Goal: Task Accomplishment & Management: Manage account settings

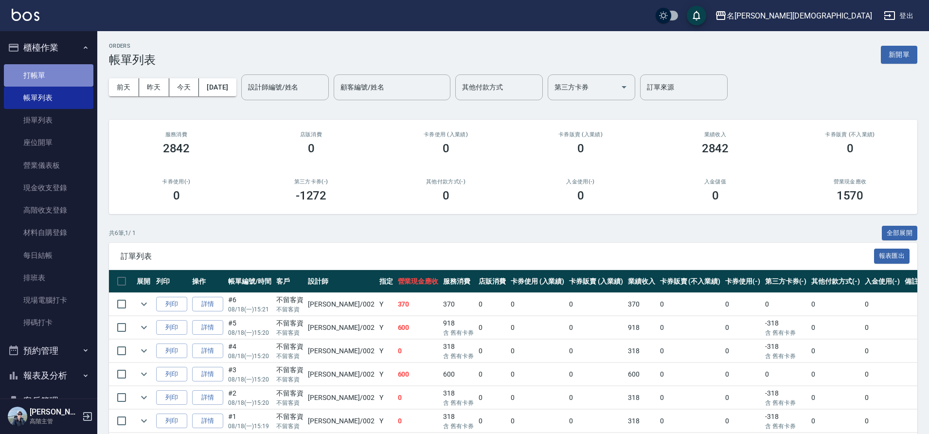
click at [54, 85] on link "打帳單" at bounding box center [48, 75] width 89 height 22
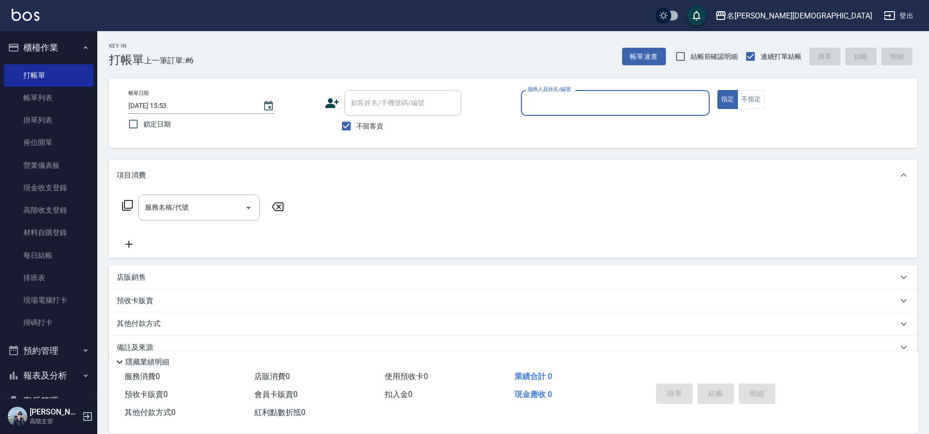
click at [579, 106] on input "服務人員姓名/編號" at bounding box center [615, 102] width 180 height 17
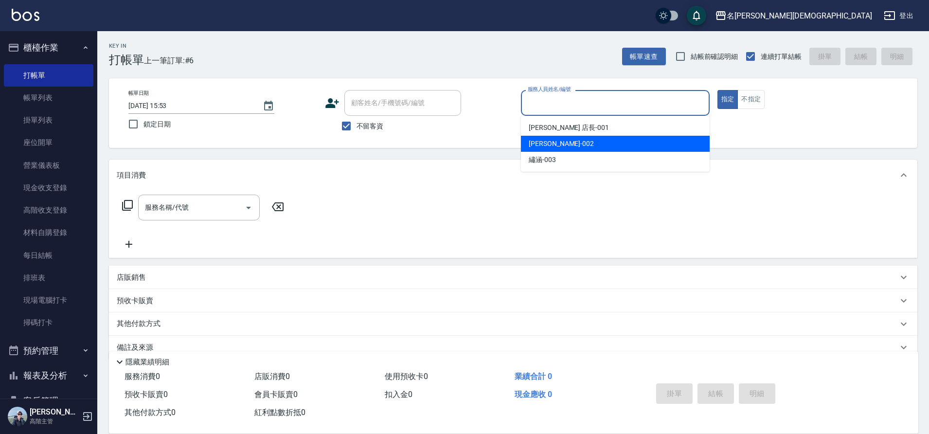
click at [570, 143] on div "香香 -002" at bounding box center [615, 144] width 189 height 16
type input "香香-002"
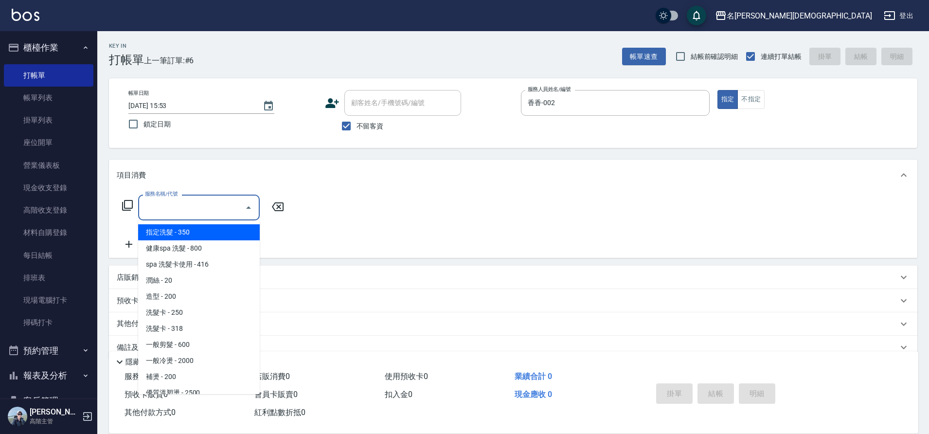
click at [163, 211] on input "服務名稱/代號" at bounding box center [191, 207] width 98 height 17
click at [205, 231] on span "指定洗髮 - 350" at bounding box center [199, 232] width 122 height 16
type input "指定洗髮(101)"
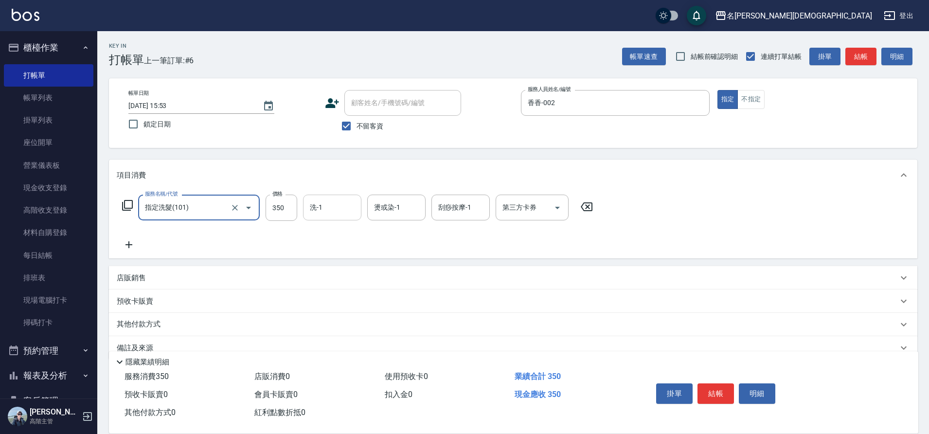
click at [325, 204] on input "洗-1" at bounding box center [332, 207] width 50 height 17
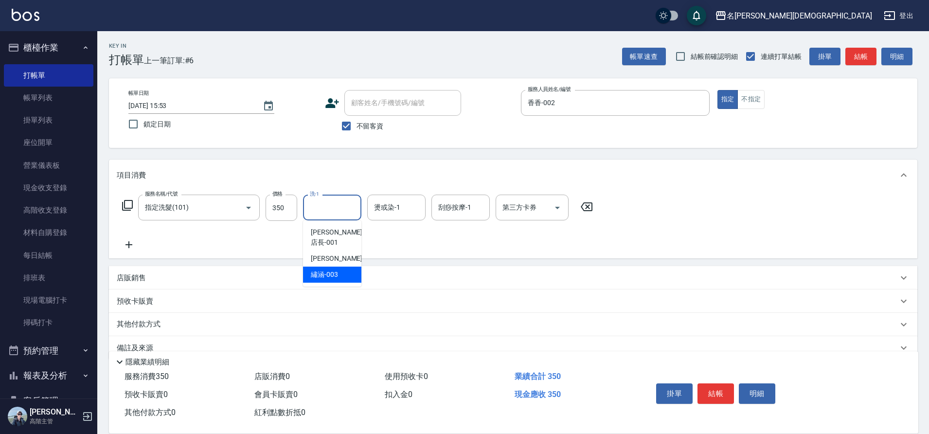
drag, startPoint x: 340, startPoint y: 262, endPoint x: 352, endPoint y: 262, distance: 12.2
click at [341, 266] on div "繡涵 -003" at bounding box center [332, 274] width 58 height 16
type input "繡涵-003"
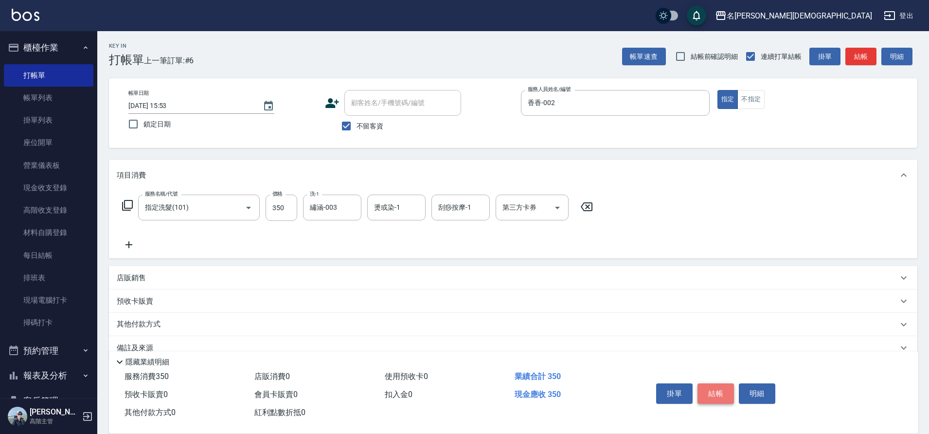
click at [705, 386] on button "結帳" at bounding box center [715, 393] width 36 height 20
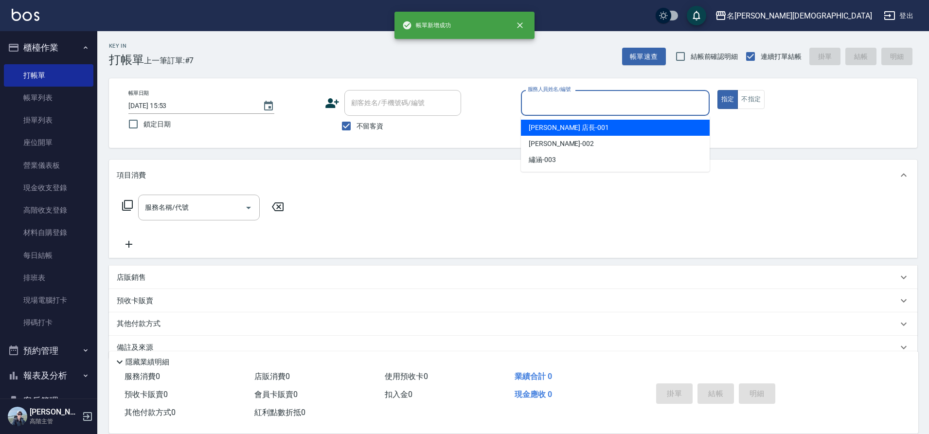
click at [541, 104] on input "服務人員姓名/編號" at bounding box center [615, 102] width 180 height 17
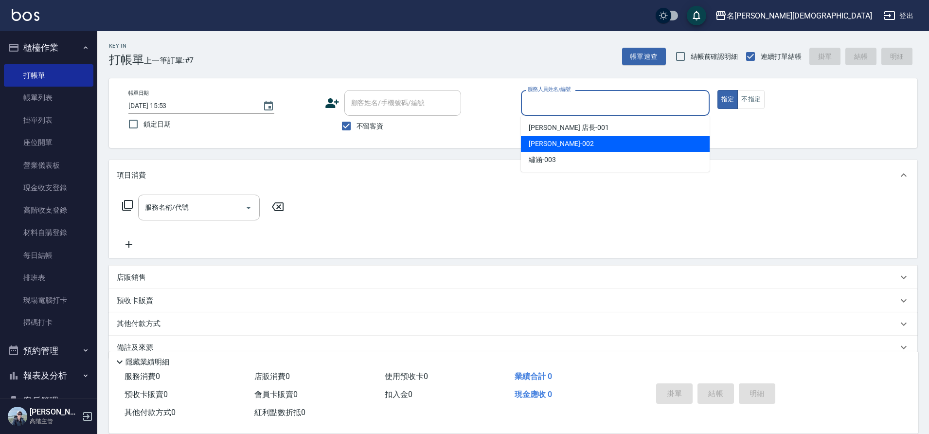
click at [557, 140] on div "香香 -002" at bounding box center [615, 144] width 189 height 16
type input "香香-002"
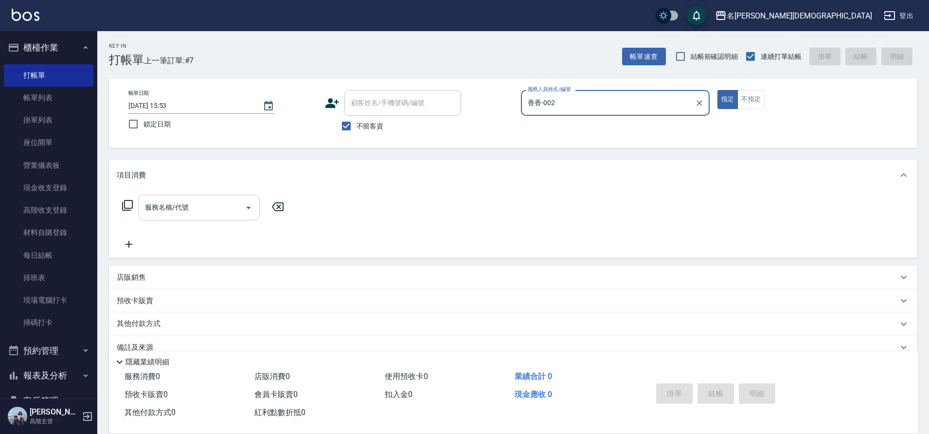
click at [172, 207] on input "服務名稱/代號" at bounding box center [191, 207] width 98 height 17
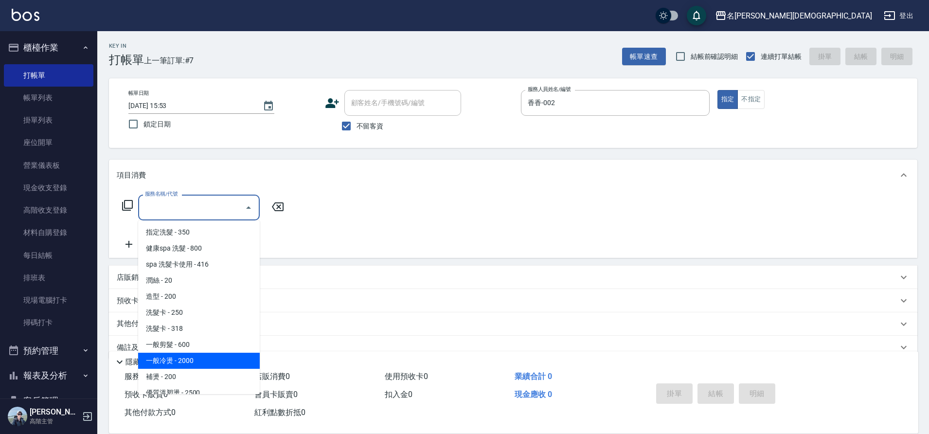
click at [173, 353] on span "一般冷燙 - 2000" at bounding box center [199, 360] width 122 height 16
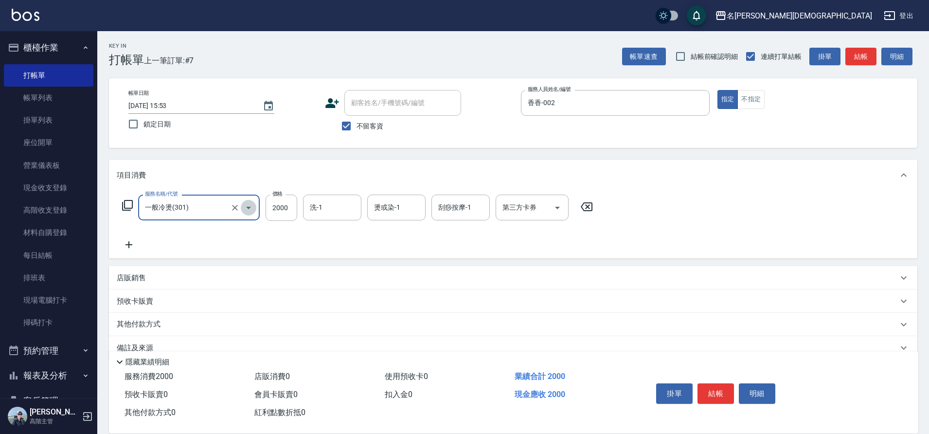
click at [250, 207] on icon "Open" at bounding box center [249, 208] width 12 height 12
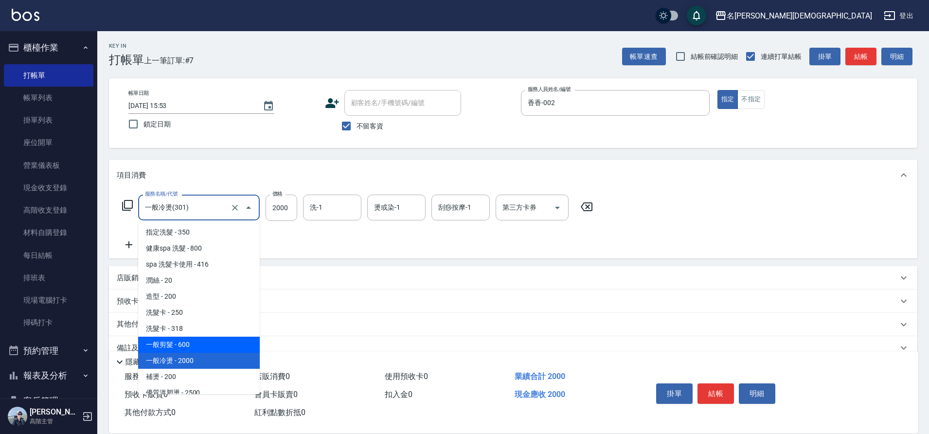
click at [244, 339] on span "一般剪髮 - 600" at bounding box center [199, 344] width 122 height 16
type input "一般剪髮(200)"
type input "600"
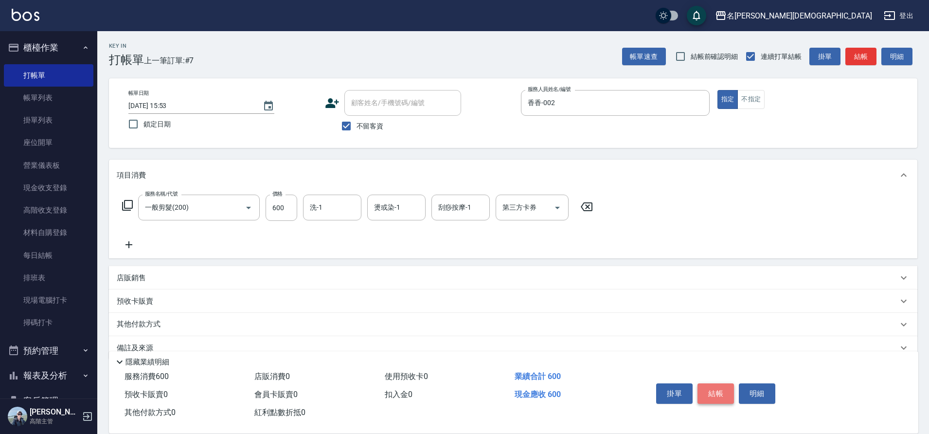
click at [713, 392] on button "結帳" at bounding box center [715, 393] width 36 height 20
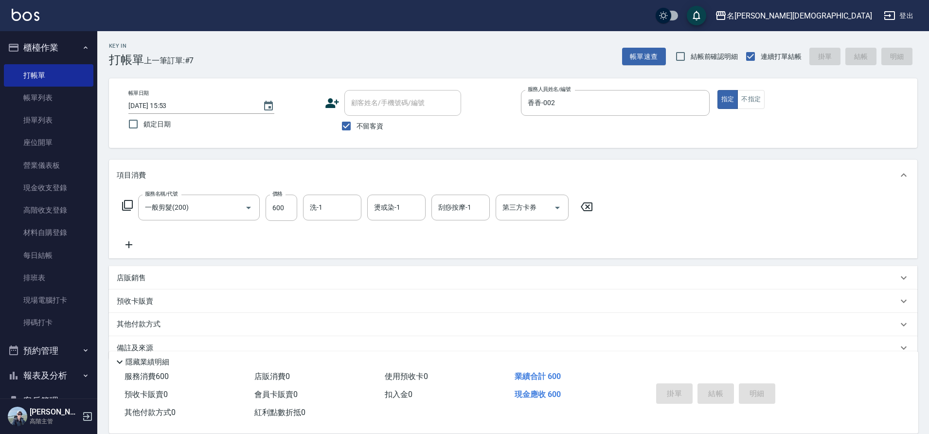
type input "2025/08/18 16:20"
click at [553, 100] on input "服務人員姓名/編號" at bounding box center [615, 102] width 180 height 17
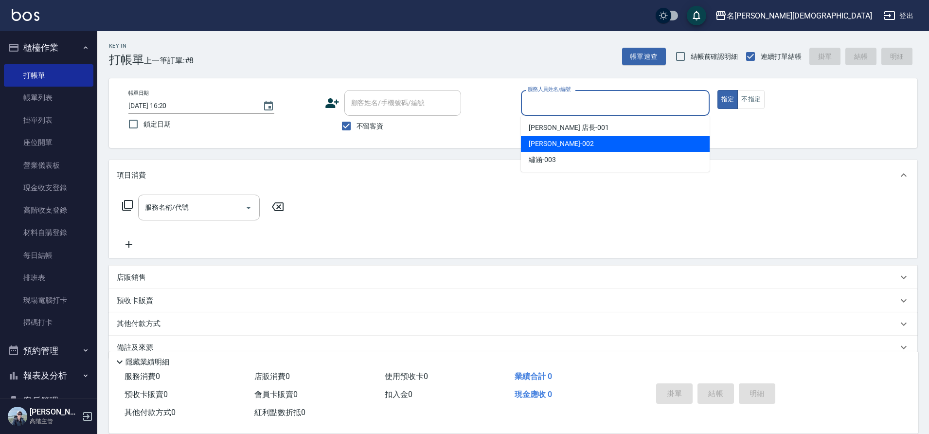
click at [583, 146] on div "香香 -002" at bounding box center [615, 144] width 189 height 16
type input "香香-002"
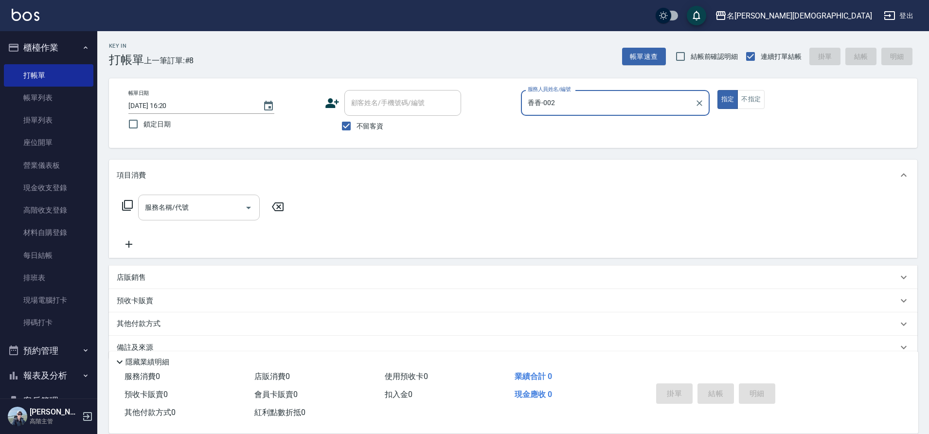
click at [151, 214] on input "服務名稱/代號" at bounding box center [191, 207] width 98 height 17
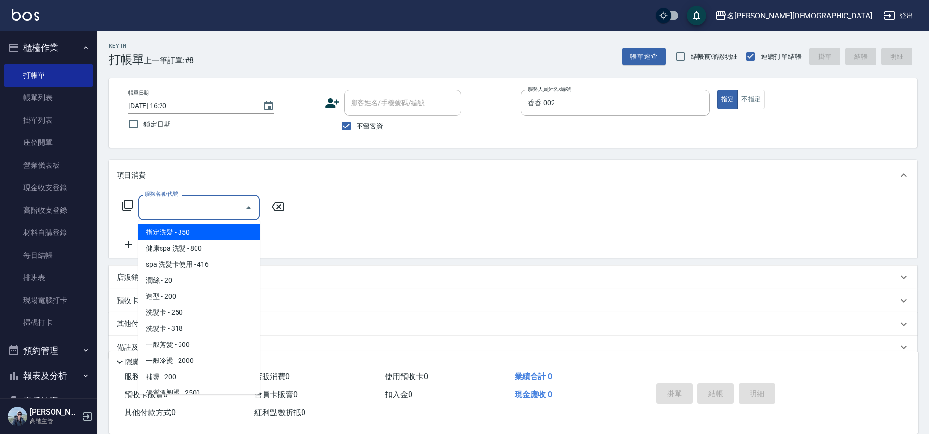
click at [182, 235] on span "指定洗髮 - 350" at bounding box center [199, 232] width 122 height 16
type input "指定洗髮(101)"
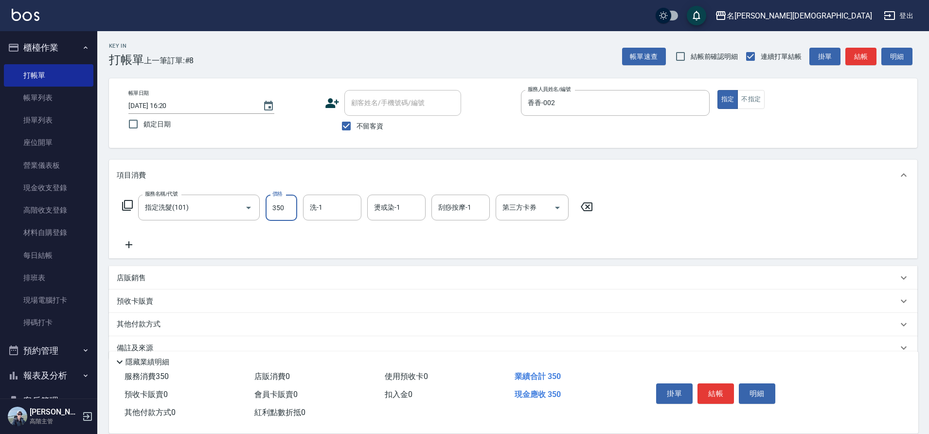
drag, startPoint x: 287, startPoint y: 207, endPoint x: 286, endPoint y: 212, distance: 5.4
click at [287, 207] on input "350" at bounding box center [281, 207] width 32 height 26
type input "400"
click at [704, 392] on button "結帳" at bounding box center [715, 393] width 36 height 20
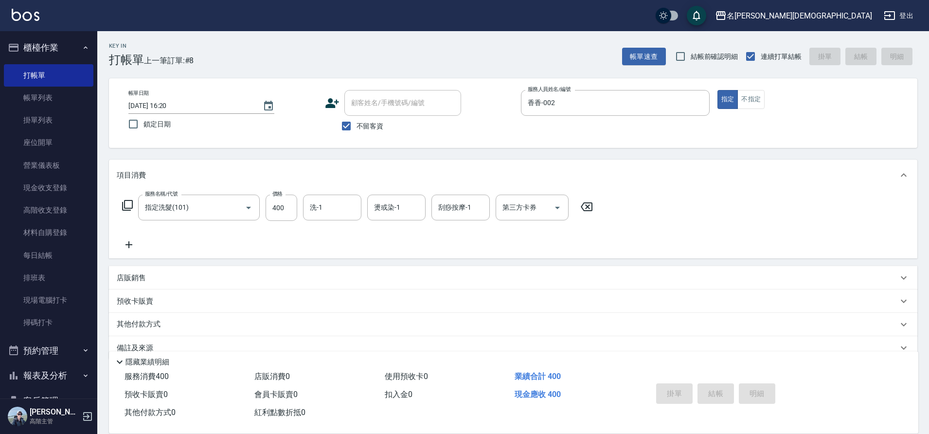
type input "2025/08/18 16:21"
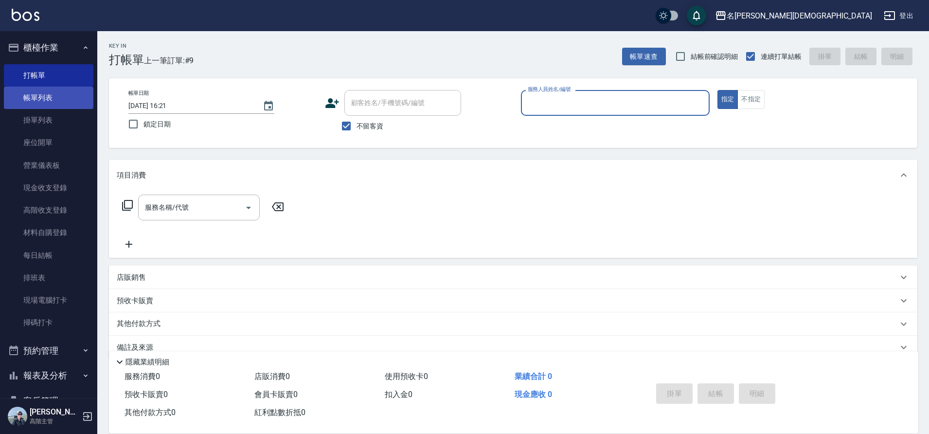
click at [21, 102] on link "帳單列表" at bounding box center [48, 98] width 89 height 22
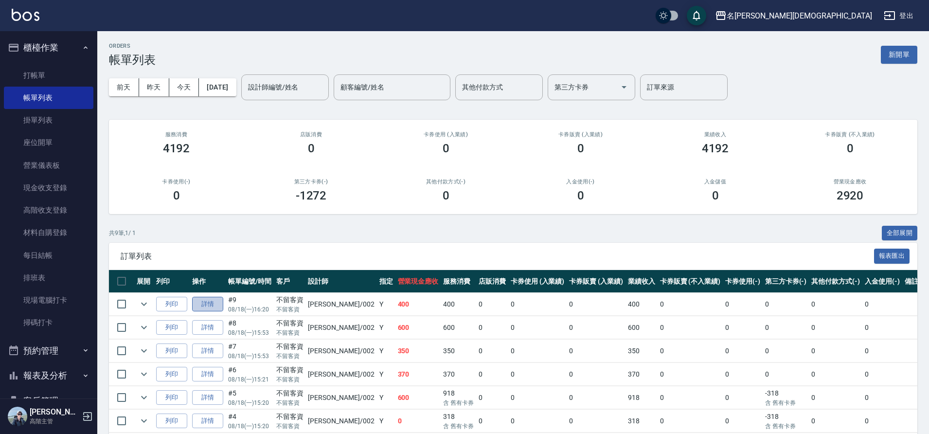
click at [205, 301] on link "詳情" at bounding box center [207, 304] width 31 height 15
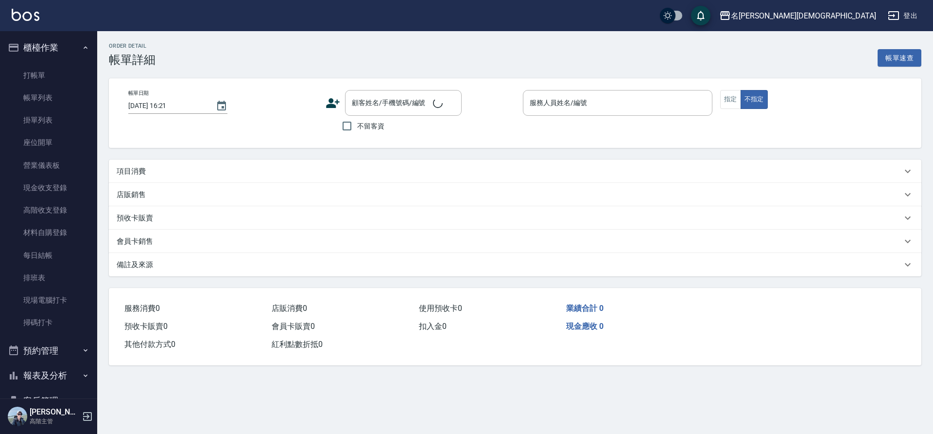
type input "2025/08/18 16:20"
checkbox input "true"
type input "香香-002"
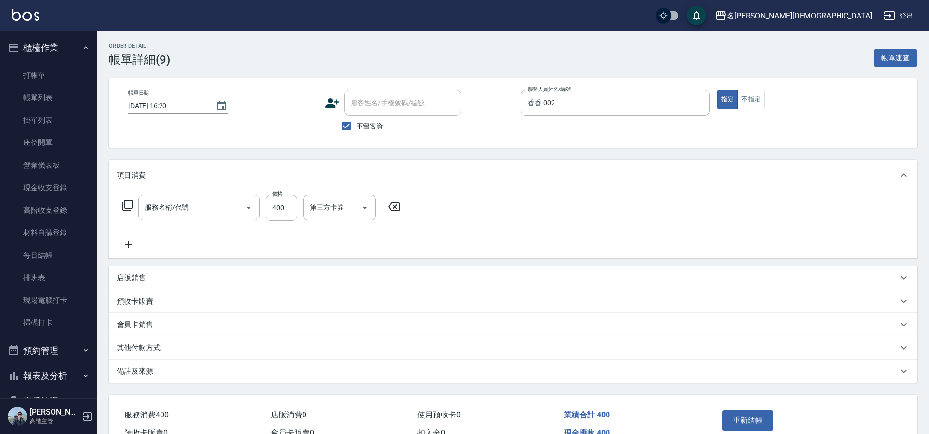
type input "指定洗髮(101)"
click at [325, 218] on div "洗-1" at bounding box center [332, 207] width 58 height 26
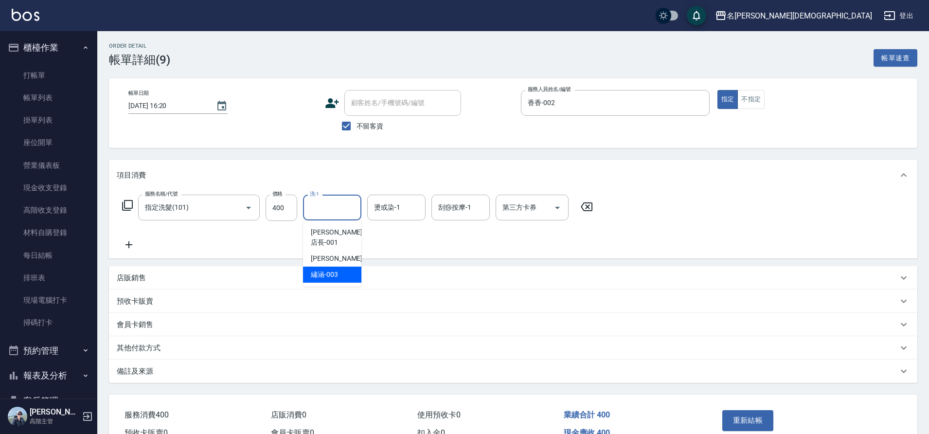
click at [315, 269] on span "繡涵 -003" at bounding box center [324, 274] width 27 height 10
type input "繡涵-003"
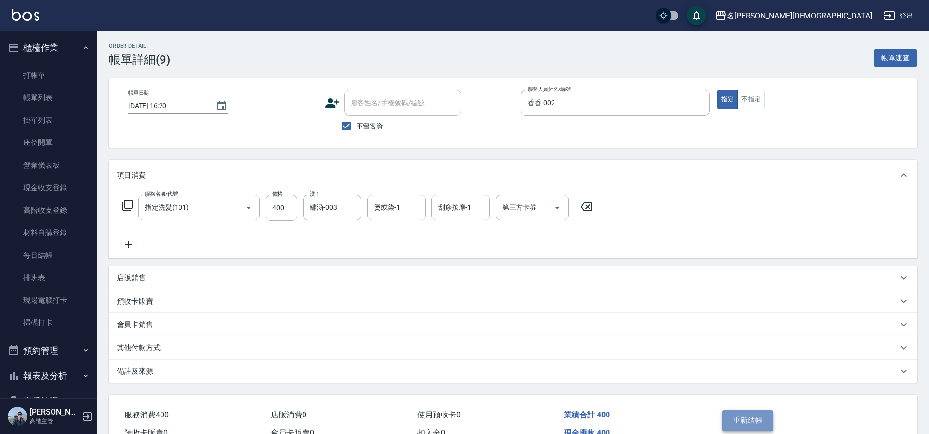
click at [767, 421] on button "重新結帳" at bounding box center [748, 420] width 52 height 20
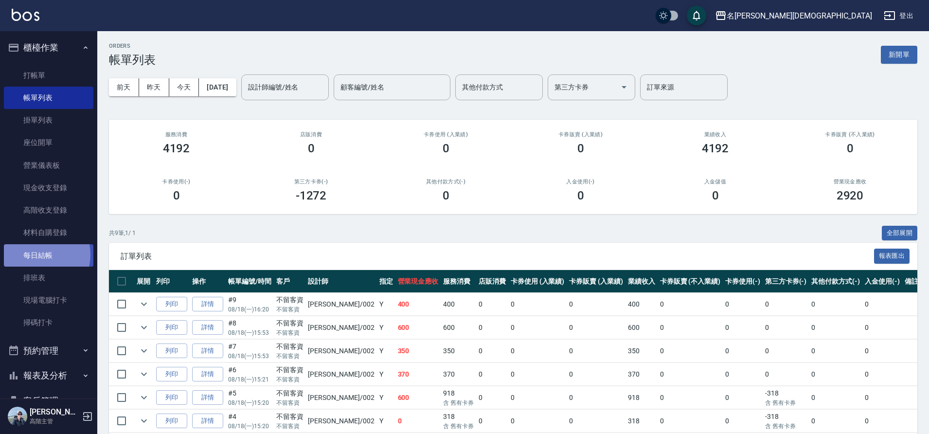
click at [41, 254] on link "每日結帳" at bounding box center [48, 255] width 89 height 22
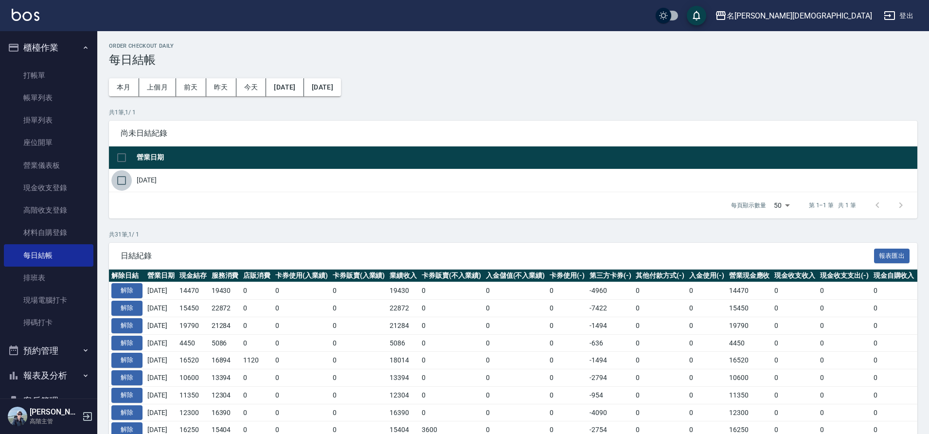
click at [126, 179] on input "checkbox" at bounding box center [121, 180] width 20 height 20
checkbox input "true"
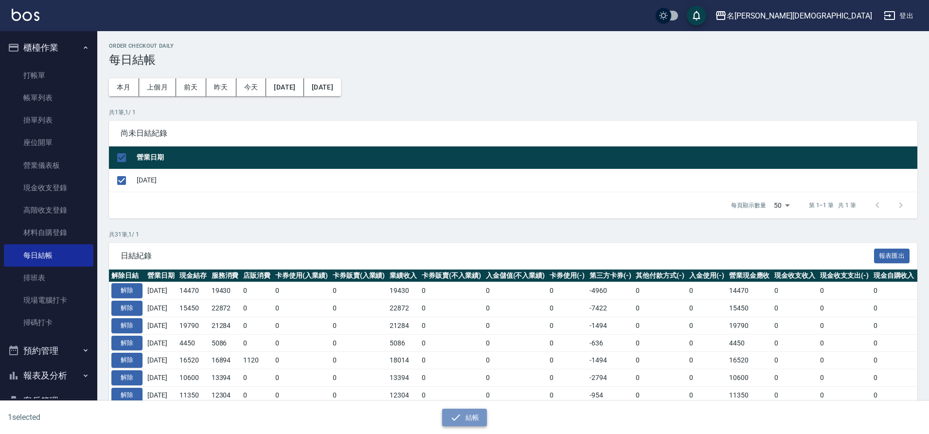
click at [467, 417] on button "結帳" at bounding box center [464, 417] width 45 height 18
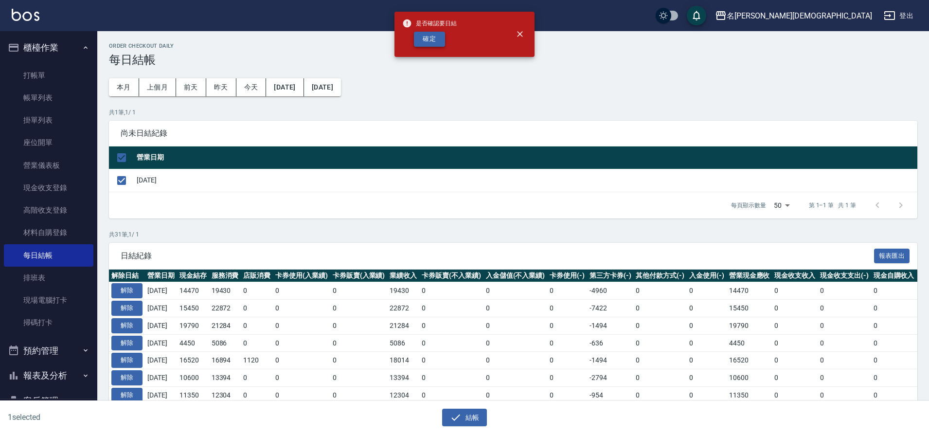
click at [430, 41] on button "確定" at bounding box center [429, 39] width 31 height 15
checkbox input "false"
